Goal: Complete application form: Complete application form

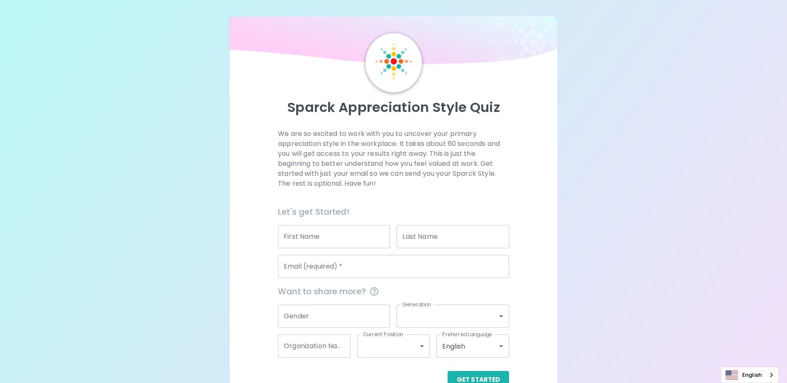
click at [342, 244] on input "First Name" at bounding box center [334, 236] width 112 height 23
type input "Mario"
type input "[PERSON_NAME]"
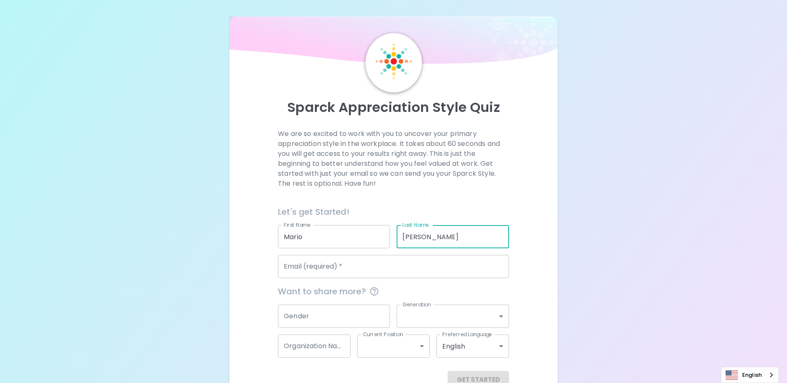
type input "[EMAIL_ADDRESS][DOMAIN_NAME]"
type input "Microsoft Internal"
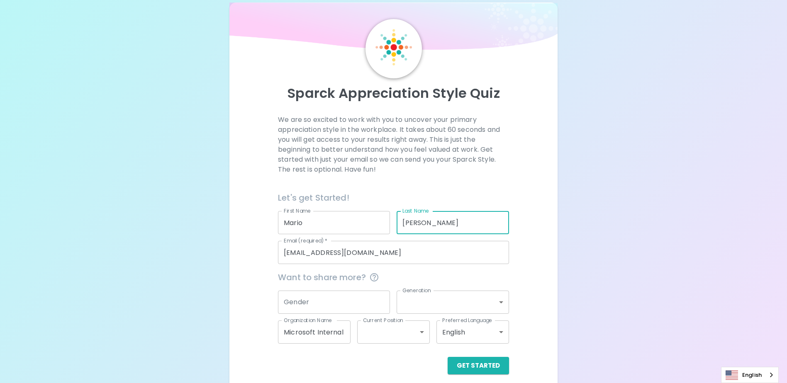
scroll to position [22, 0]
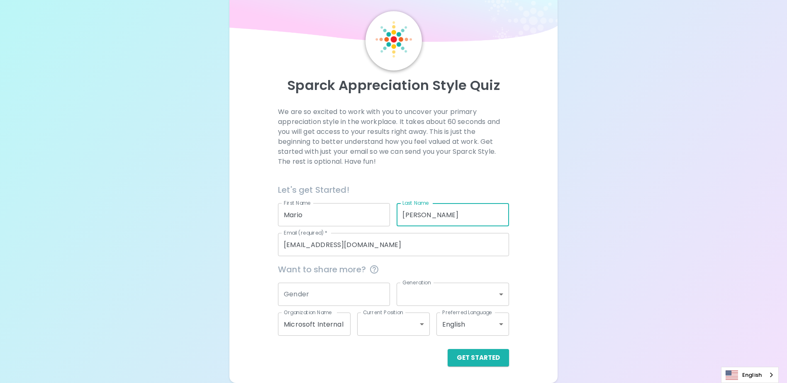
type input "[PERSON_NAME]"
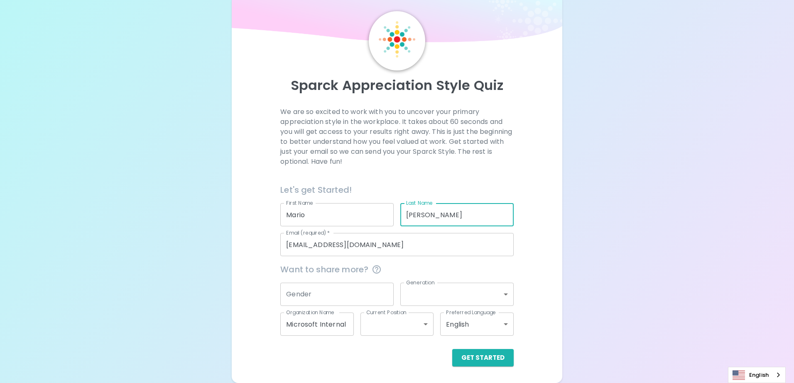
click at [476, 298] on body "Sparck Appreciation Style Quiz We are so excited to work with you to uncover yo…" at bounding box center [397, 180] width 794 height 405
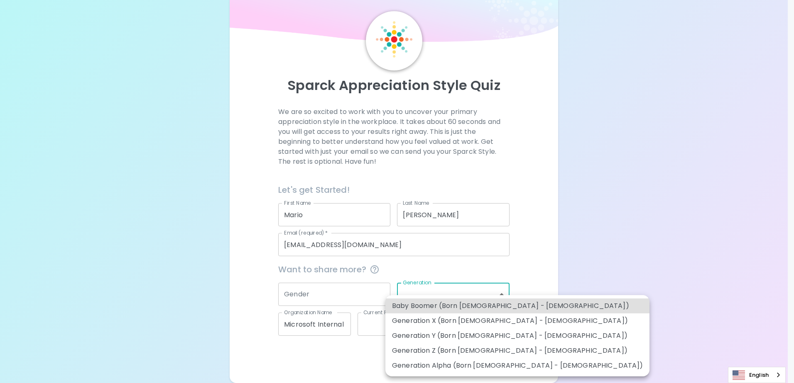
click at [491, 321] on li "Generation X (Born [DEMOGRAPHIC_DATA] - [DEMOGRAPHIC_DATA])" at bounding box center [517, 321] width 264 height 15
type input "generation_x"
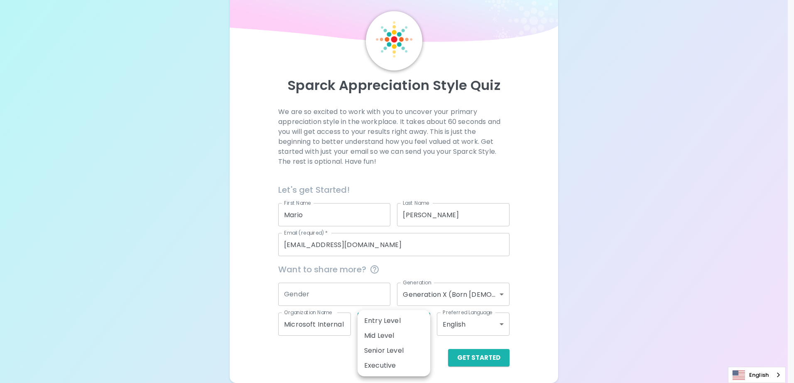
click at [422, 324] on body "Sparck Appreciation Style Quiz We are so excited to work with you to uncover yo…" at bounding box center [397, 180] width 794 height 405
click at [395, 347] on li "Senior Level" at bounding box center [393, 351] width 73 height 15
type input "senior_level"
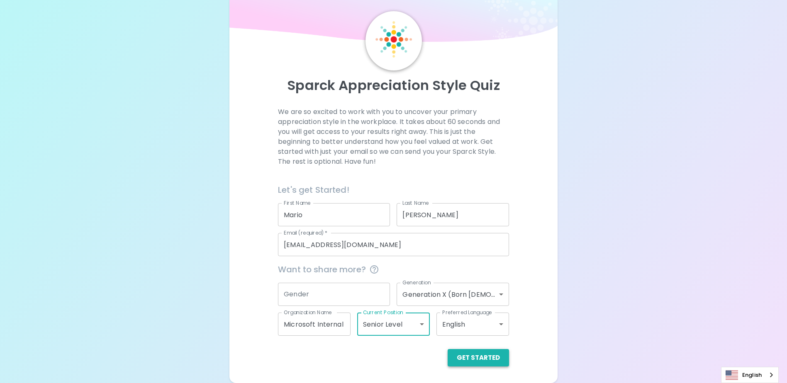
click at [494, 357] on button "Get Started" at bounding box center [478, 357] width 61 height 17
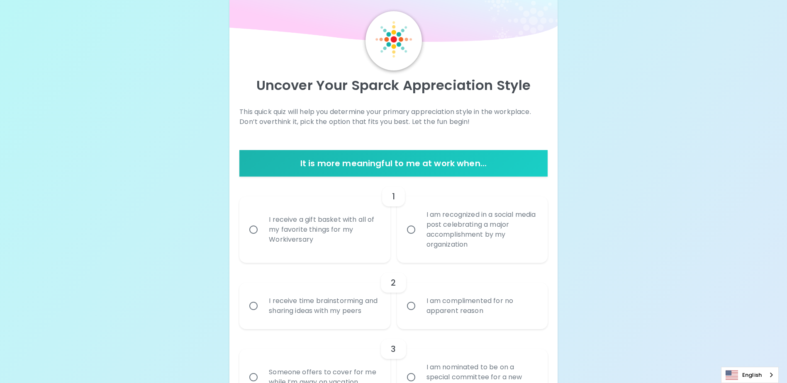
click at [412, 232] on input "I am recognized in a social media post celebrating a major accomplishment by my…" at bounding box center [411, 229] width 17 height 17
radio input "true"
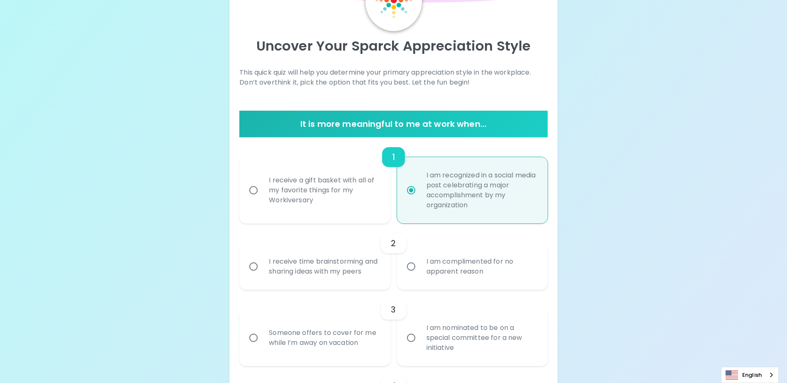
scroll to position [88, 0]
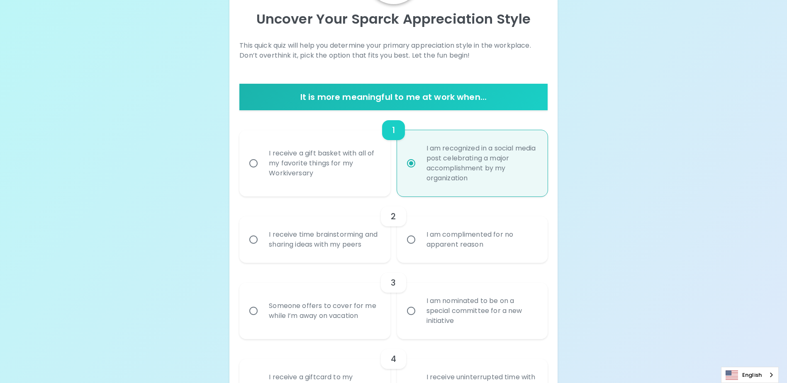
click at [260, 249] on input "I receive time brainstorming and sharing ideas with my peers" at bounding box center [253, 239] width 17 height 17
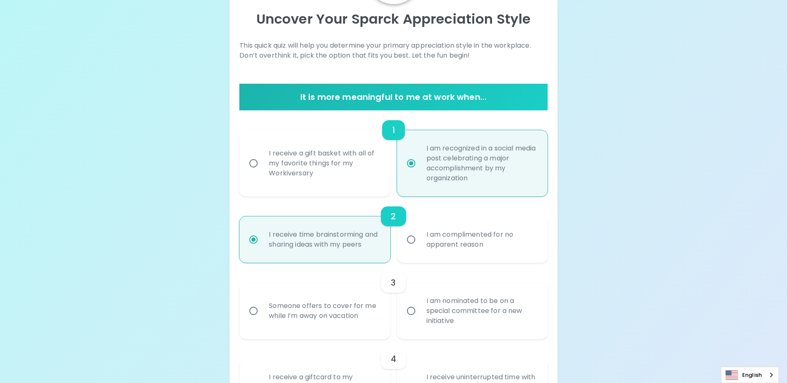
scroll to position [155, 0]
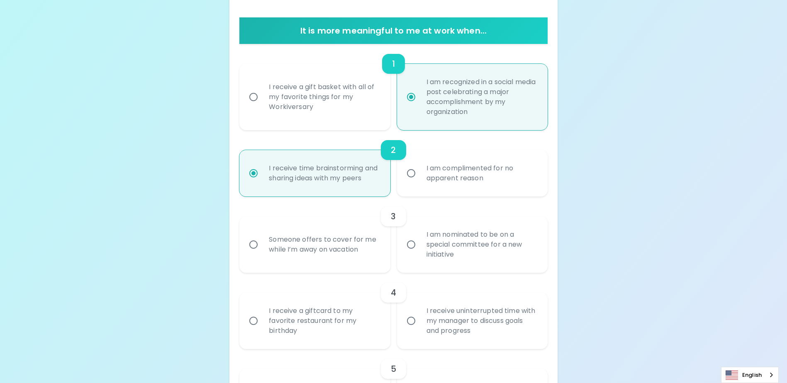
radio input "true"
click at [410, 254] on input "I am nominated to be on a special committee for a new initiative" at bounding box center [411, 244] width 17 height 17
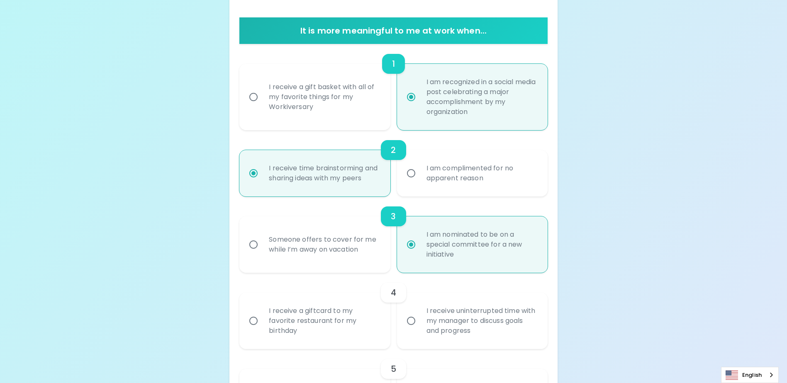
radio input "false"
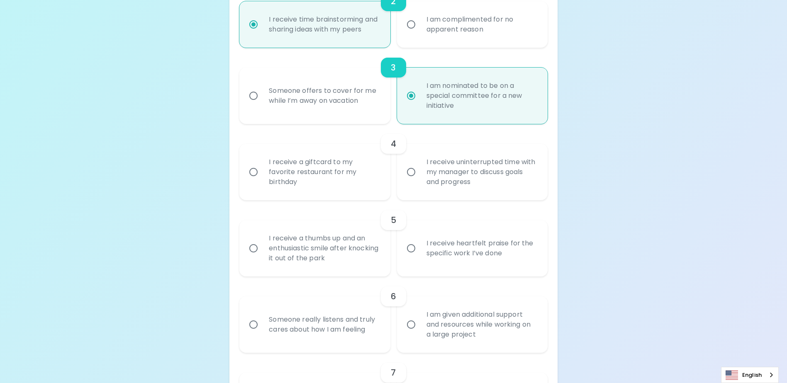
scroll to position [304, 0]
radio input "true"
click at [256, 181] on input "I receive a giftcard to my favorite restaurant for my birthday" at bounding box center [253, 171] width 17 height 17
radio input "false"
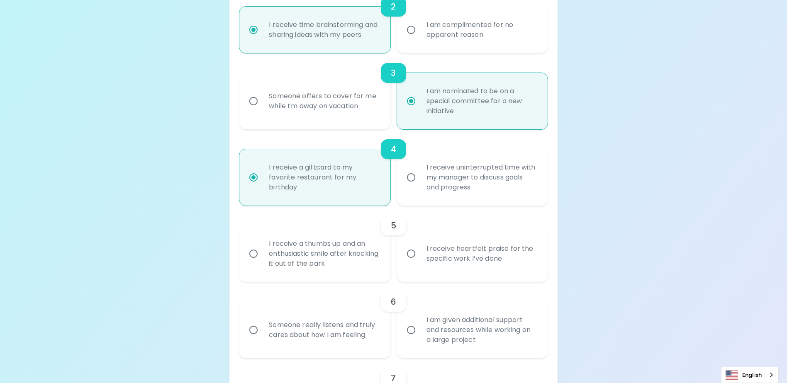
scroll to position [306, 0]
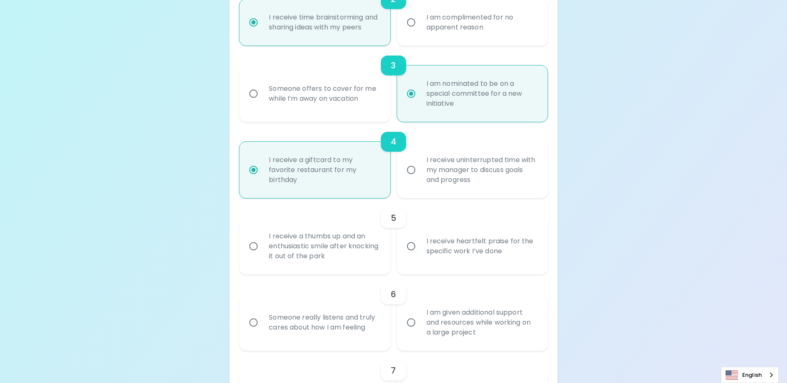
radio input "true"
click at [409, 255] on input "I receive heartfelt praise for the specific work I’ve done" at bounding box center [411, 246] width 17 height 17
radio input "false"
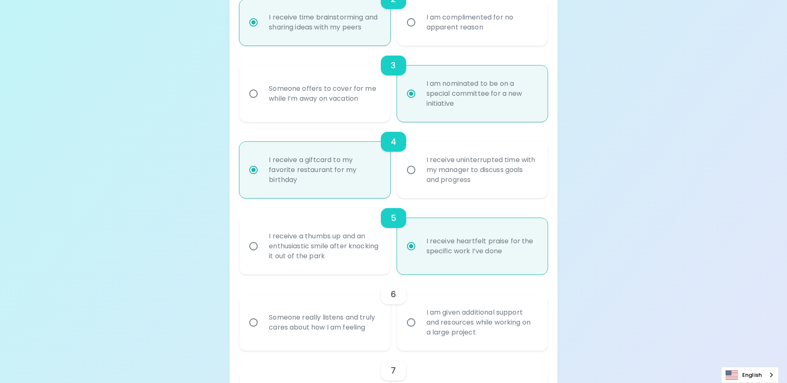
scroll to position [372, 0]
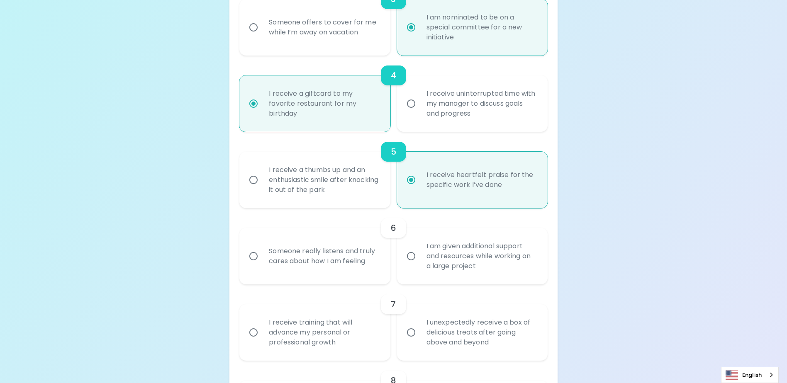
radio input "true"
click at [411, 265] on input "I am given additional support and resources while working on a large project" at bounding box center [411, 256] width 17 height 17
radio input "false"
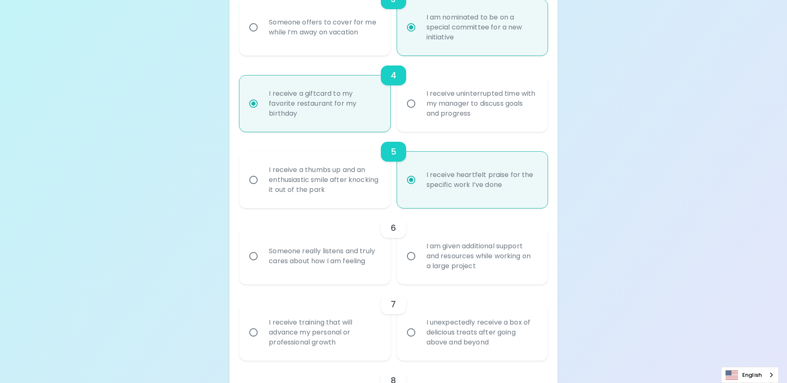
radio input "false"
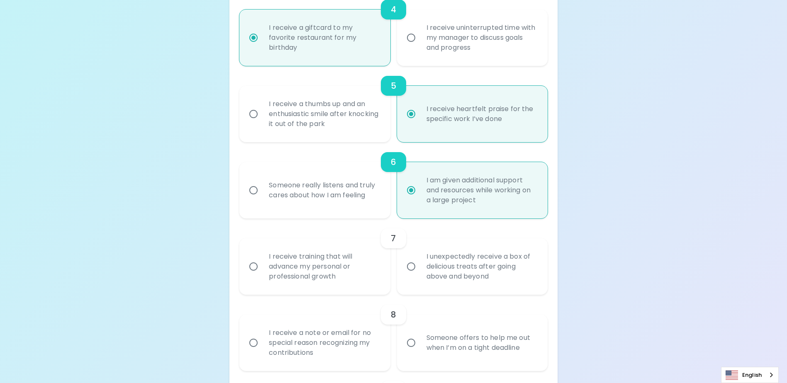
scroll to position [439, 0]
radio input "true"
click at [249, 275] on input "I receive training that will advance my personal or professional growth" at bounding box center [253, 266] width 17 height 17
radio input "false"
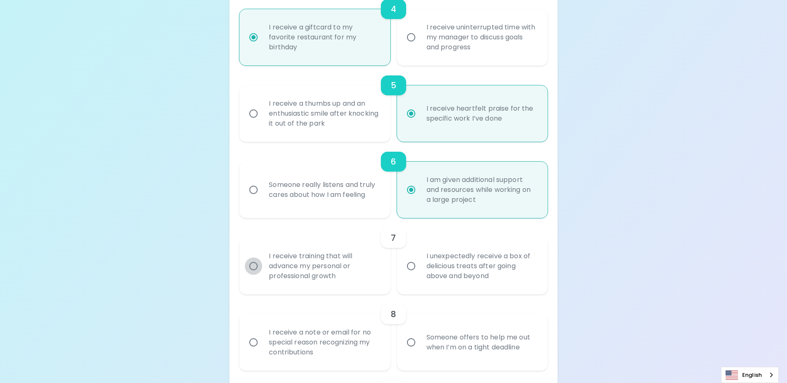
radio input "false"
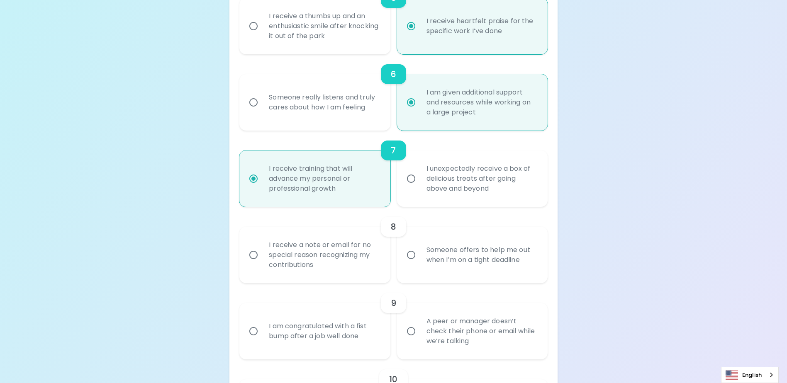
scroll to position [547, 0]
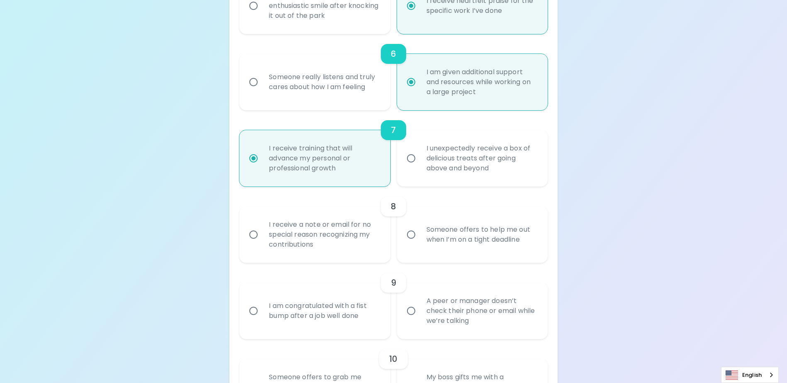
radio input "true"
click at [411, 244] on input "Someone offers to help me out when I’m on a tight deadline" at bounding box center [411, 234] width 17 height 17
radio input "false"
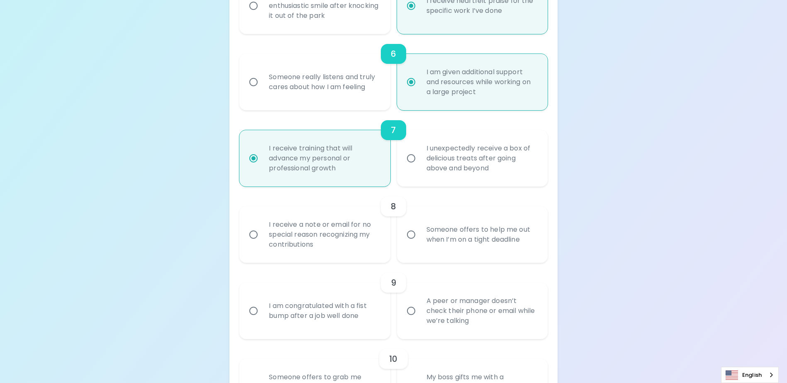
radio input "false"
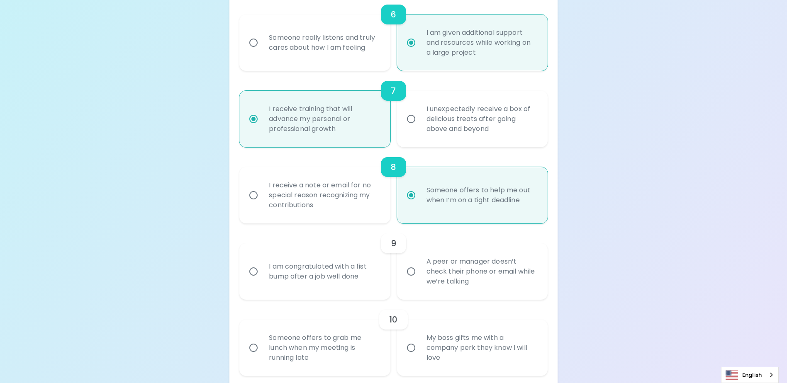
scroll to position [613, 0]
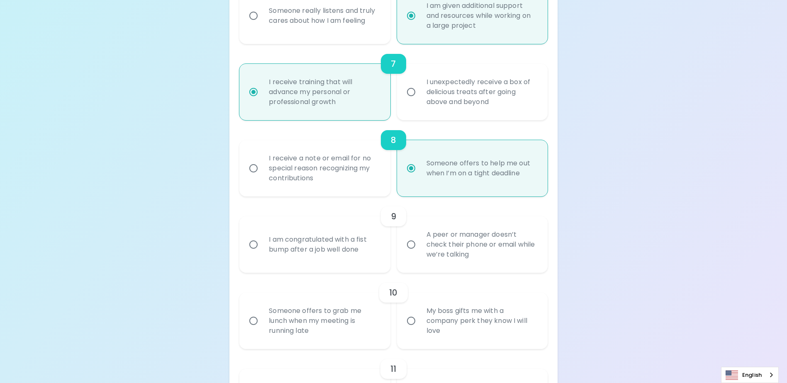
radio input "true"
click at [305, 259] on div "I am congratulated with a fist bump after a job well done" at bounding box center [323, 245] width 123 height 40
click at [262, 254] on input "I am congratulated with a fist bump after a job well done" at bounding box center [253, 244] width 17 height 17
radio input "false"
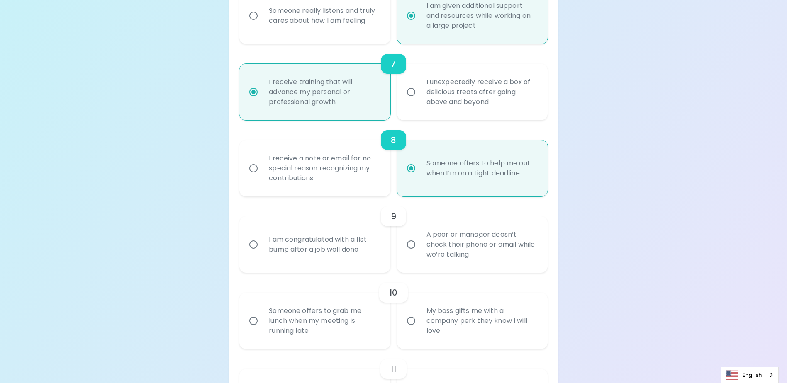
radio input "false"
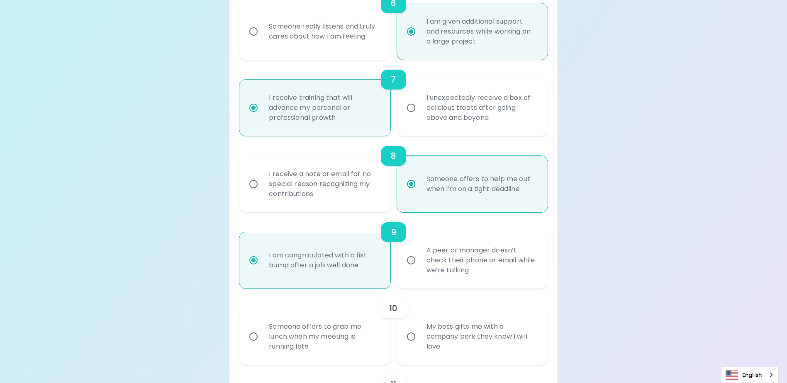
scroll to position [706, 0]
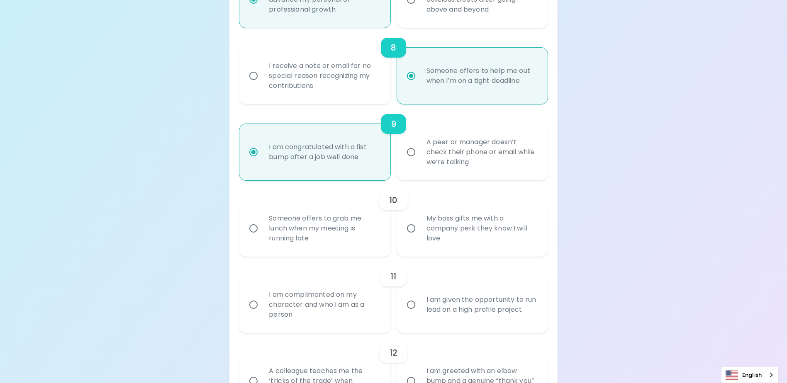
radio input "true"
click at [410, 161] on input "A peer or manager doesn’t check their phone or email while we’re talking" at bounding box center [411, 152] width 17 height 17
radio input "false"
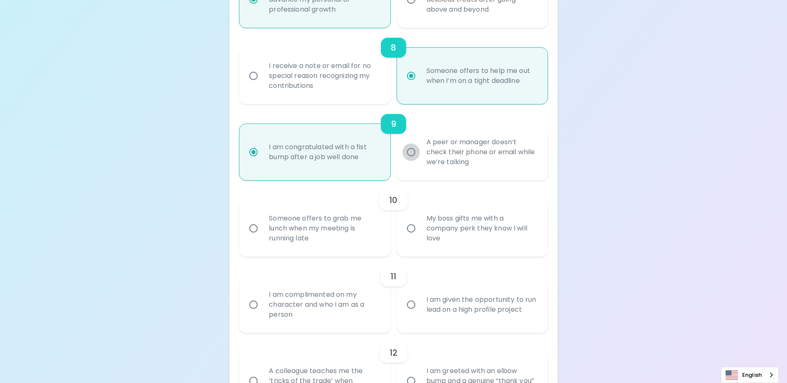
radio input "false"
radio input "true"
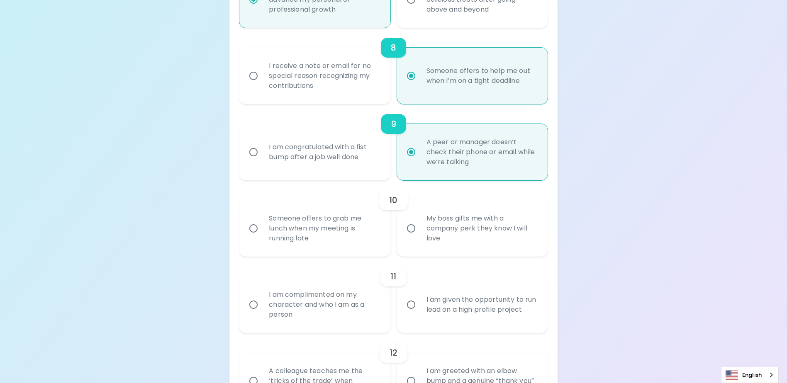
radio input "true"
click at [257, 237] on input "Someone offers to grab me lunch when my meeting is running late" at bounding box center [253, 228] width 17 height 17
radio input "false"
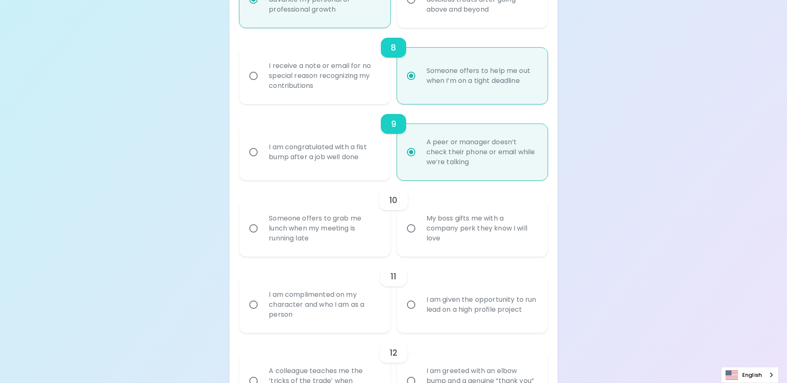
radio input "false"
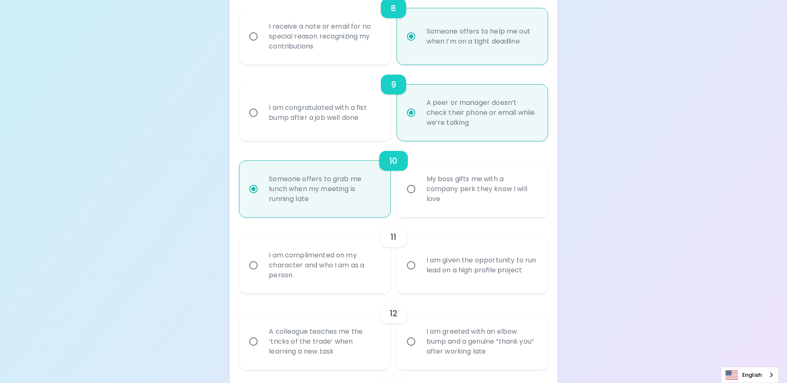
scroll to position [772, 0]
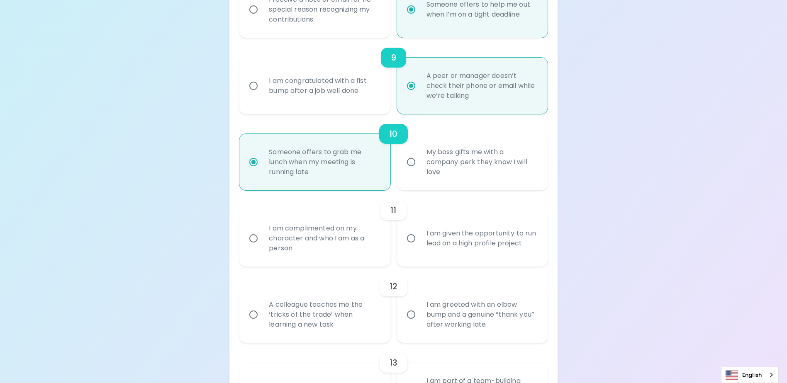
radio input "true"
click at [411, 247] on input "I am given the opportunity to run lead on a high profile project" at bounding box center [411, 238] width 17 height 17
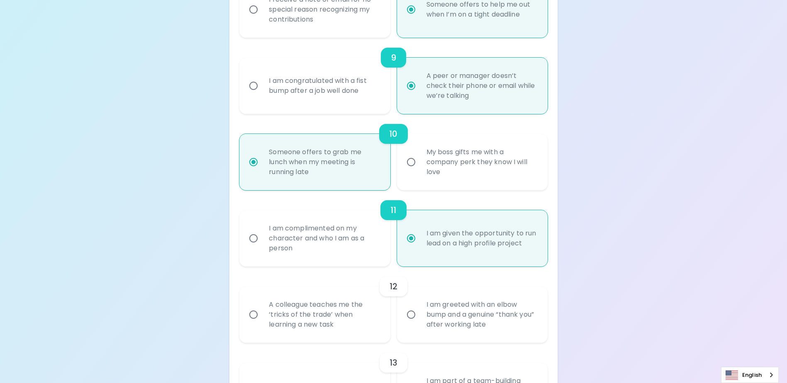
radio input "false"
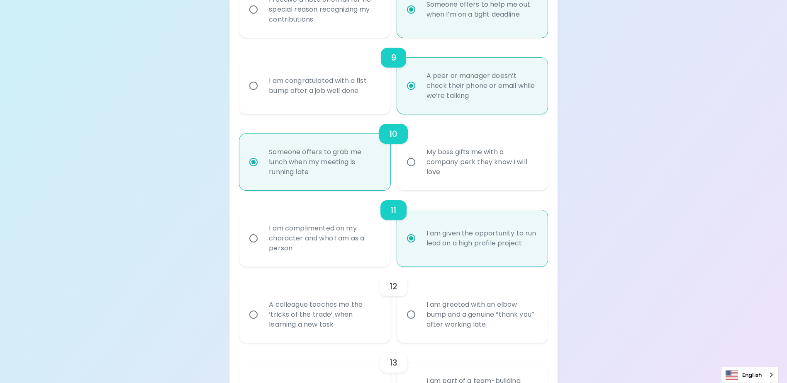
radio input "false"
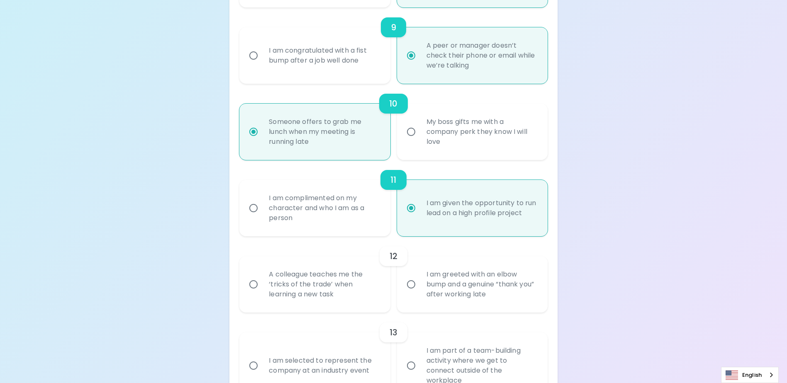
scroll to position [838, 0]
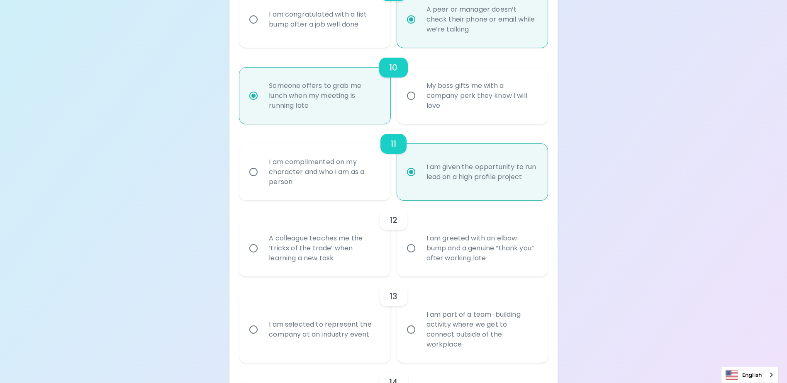
radio input "true"
click at [304, 266] on div "A colleague teaches me the ‘tricks of the trade’ when learning a new task" at bounding box center [323, 249] width 123 height 50
click at [262, 257] on input "A colleague teaches me the ‘tricks of the trade’ when learning a new task" at bounding box center [253, 248] width 17 height 17
radio input "false"
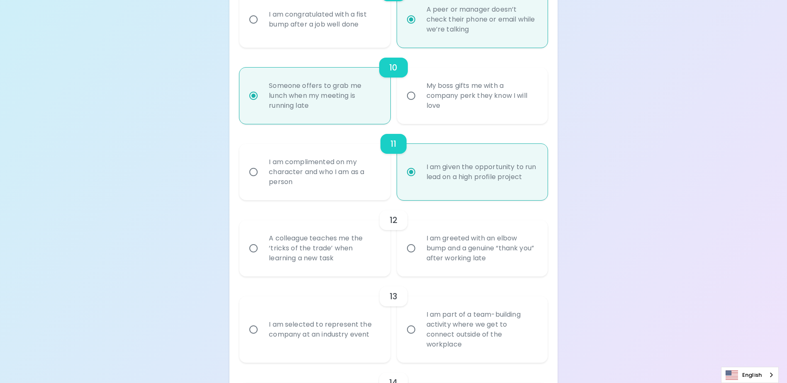
radio input "false"
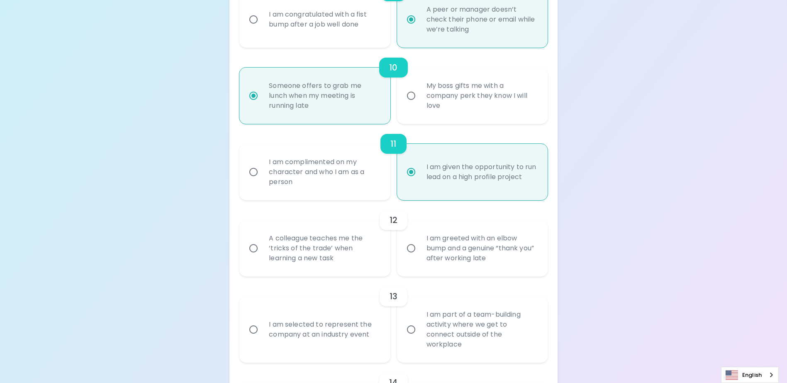
radio input "false"
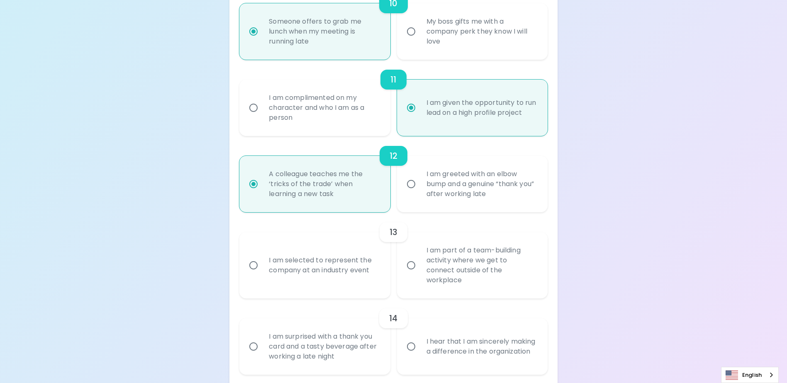
scroll to position [905, 0]
radio input "true"
click at [304, 277] on div "I am selected to represent the company at an industry event" at bounding box center [323, 264] width 123 height 40
click at [262, 272] on input "I am selected to represent the company at an industry event" at bounding box center [253, 263] width 17 height 17
radio input "false"
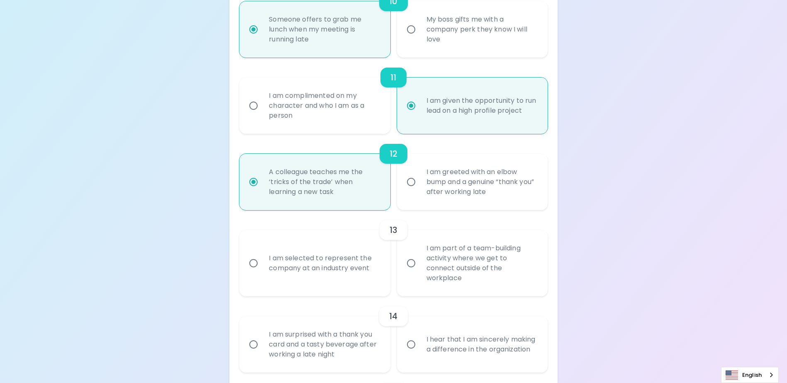
radio input "false"
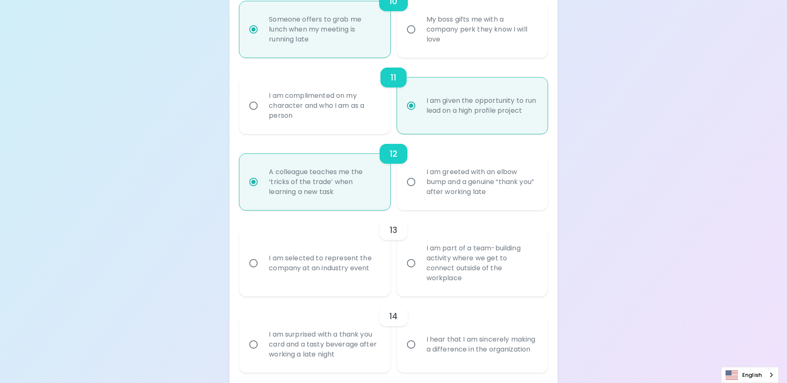
radio input "false"
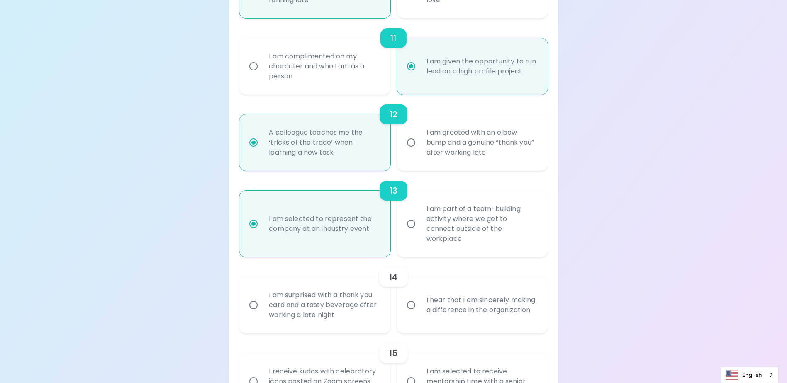
scroll to position [971, 0]
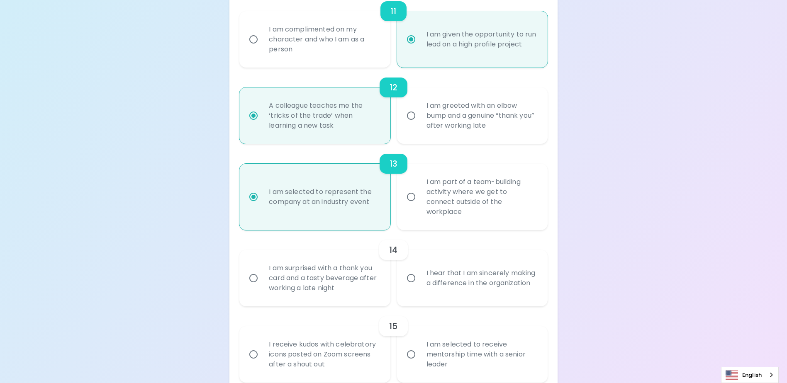
radio input "true"
click at [434, 286] on div "I hear that I am sincerely making a difference in the organization" at bounding box center [481, 279] width 123 height 40
click at [420, 286] on input "I hear that I am sincerely making a difference in the organization" at bounding box center [411, 278] width 17 height 17
radio input "false"
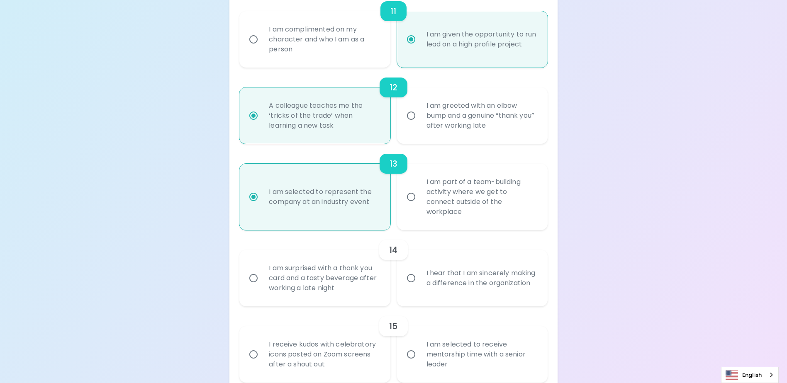
radio input "false"
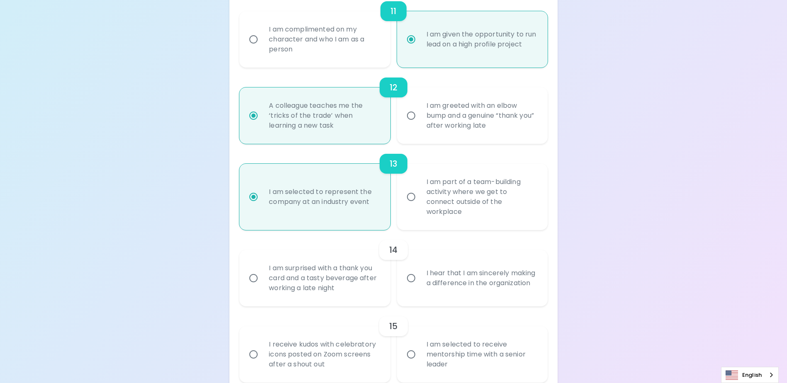
radio input "false"
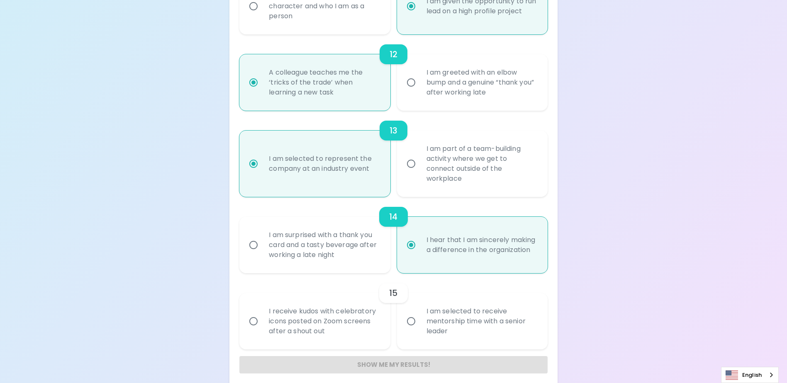
scroll to position [1011, 0]
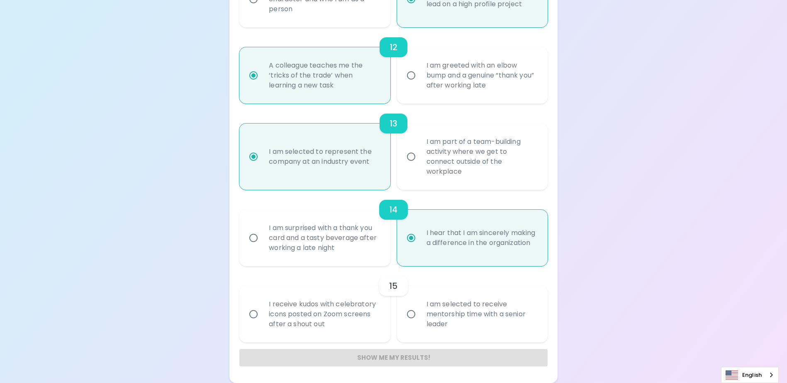
radio input "true"
click at [448, 322] on div "I am selected to receive mentorship time with a senior leader" at bounding box center [481, 315] width 123 height 50
click at [420, 322] on input "I am selected to receive mentorship time with a senior leader" at bounding box center [411, 314] width 17 height 17
radio input "false"
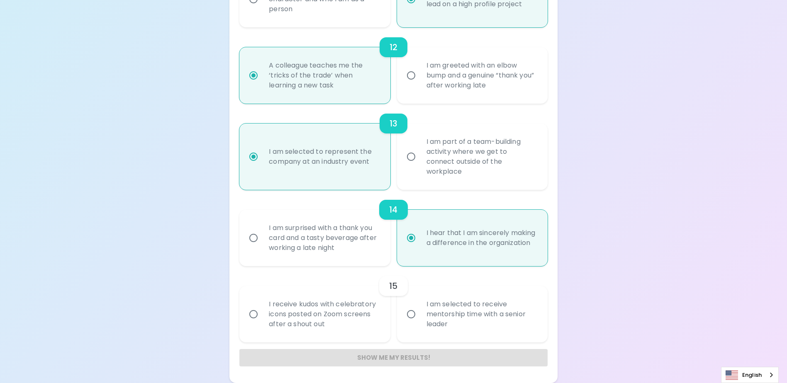
radio input "false"
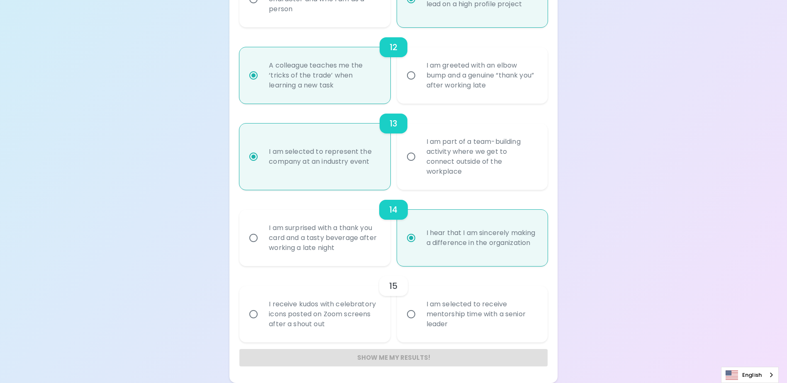
radio input "false"
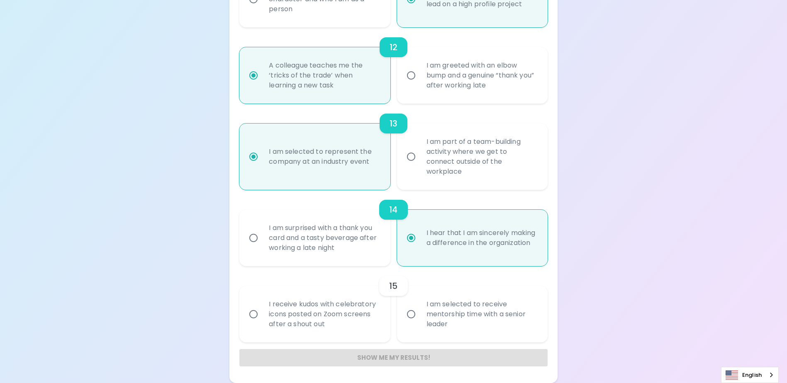
radio input "false"
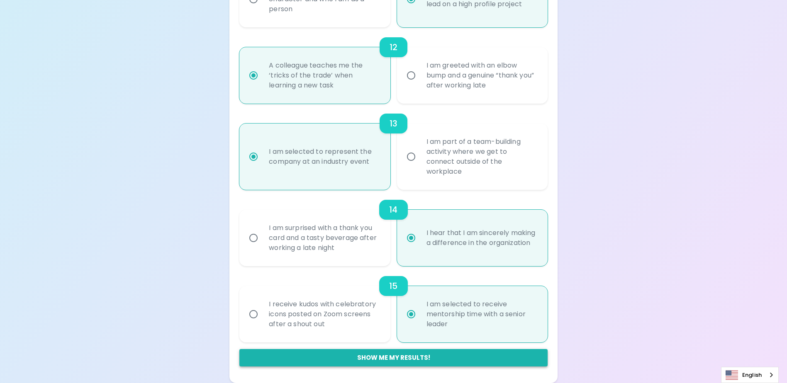
radio input "true"
click at [422, 362] on button "Show me my results!" at bounding box center [393, 357] width 308 height 17
radio input "false"
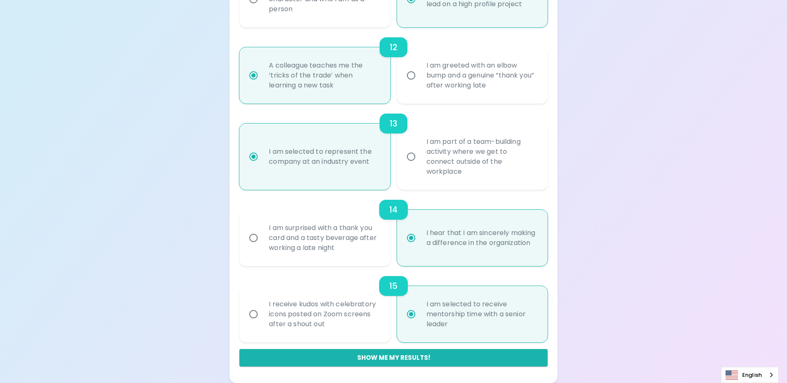
radio input "false"
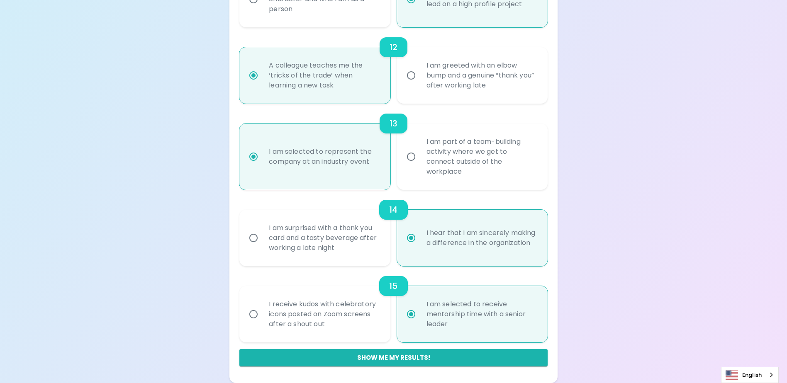
radio input "false"
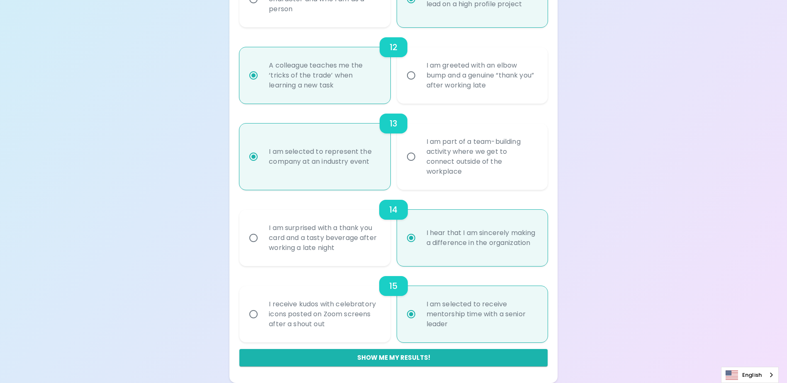
radio input "false"
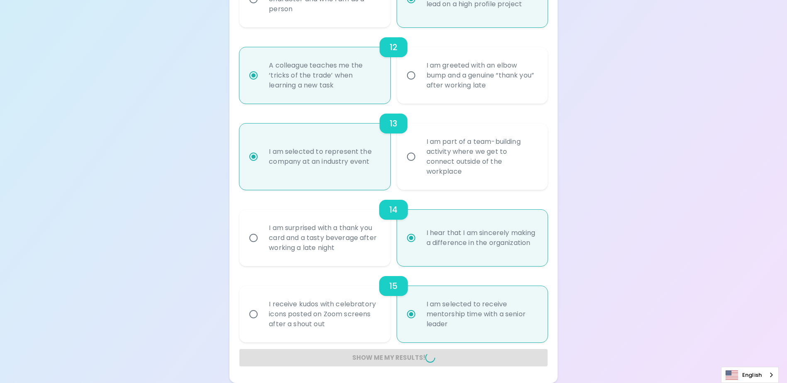
radio input "false"
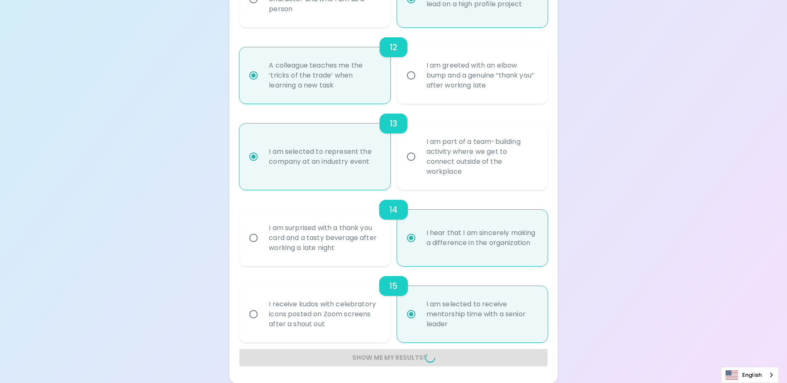
radio input "false"
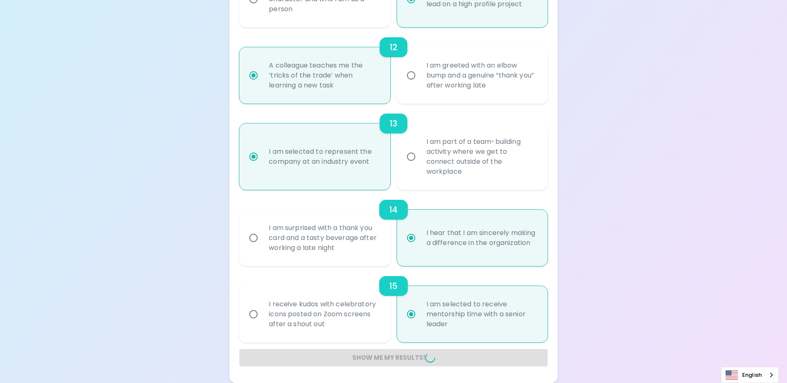
radio input "false"
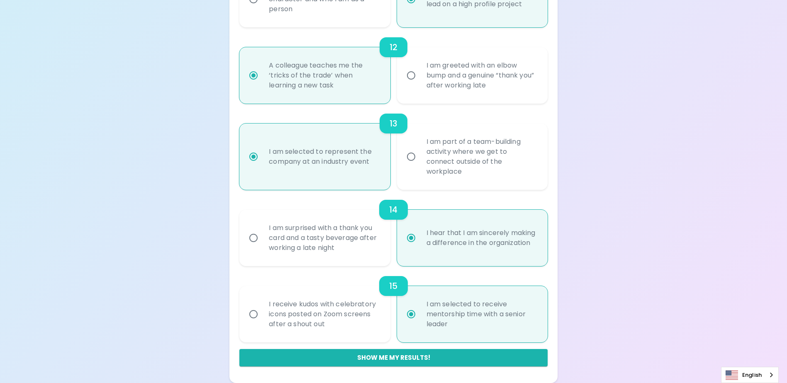
scroll to position [151, 0]
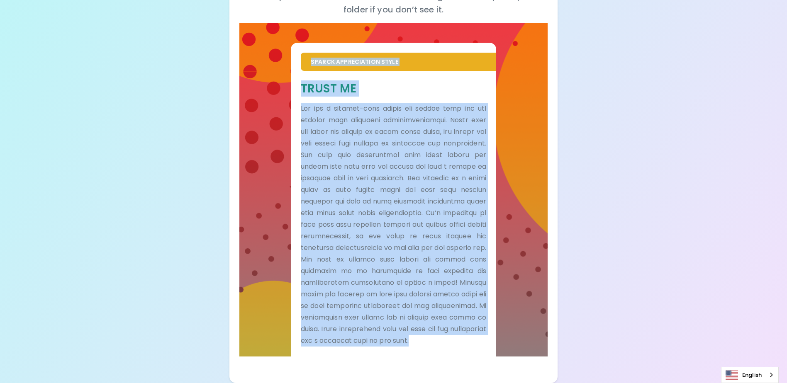
drag, startPoint x: 343, startPoint y: 346, endPoint x: 293, endPoint y: 50, distance: 300.5
click at [293, 50] on div "Sparck Appreciation Style Trust Me" at bounding box center [393, 200] width 205 height 314
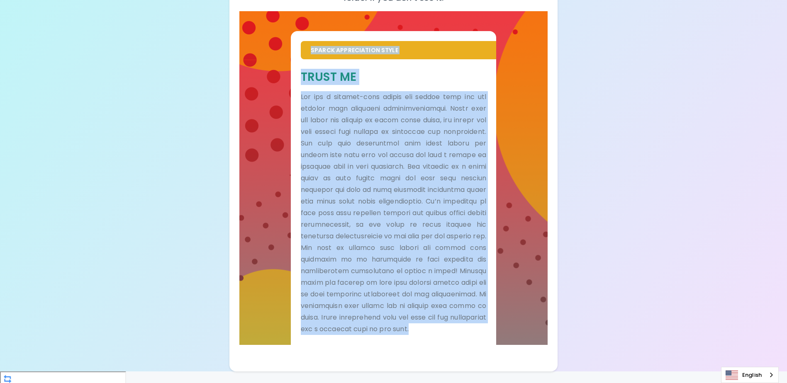
scroll to position [0, 0]
copy div "Loremi Dolorsitamet Conse Adipi El Sed doe t incidid-utla etdolo mag aliqua eni…"
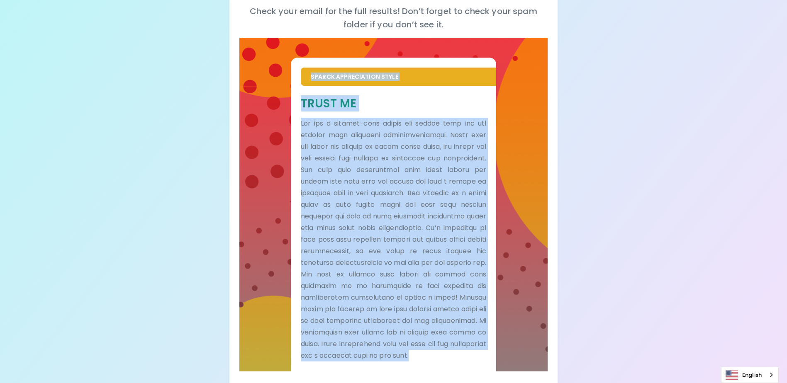
copy div "Loremi Dolorsitamet Conse Adipi El Sed doe t incidid-utla etdolo mag aliqua eni…"
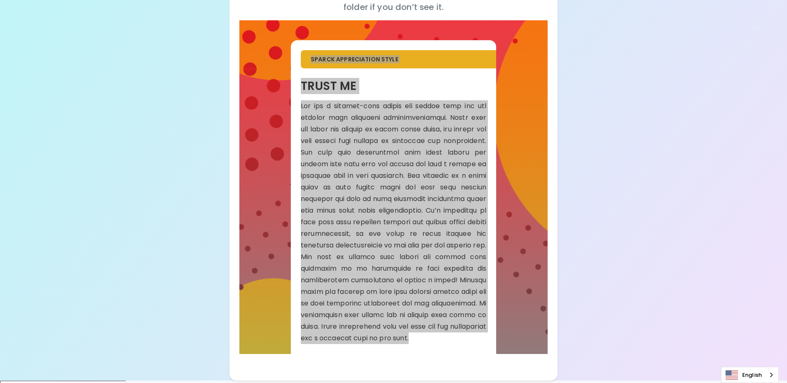
scroll to position [151, 0]
